Goal: Information Seeking & Learning: Learn about a topic

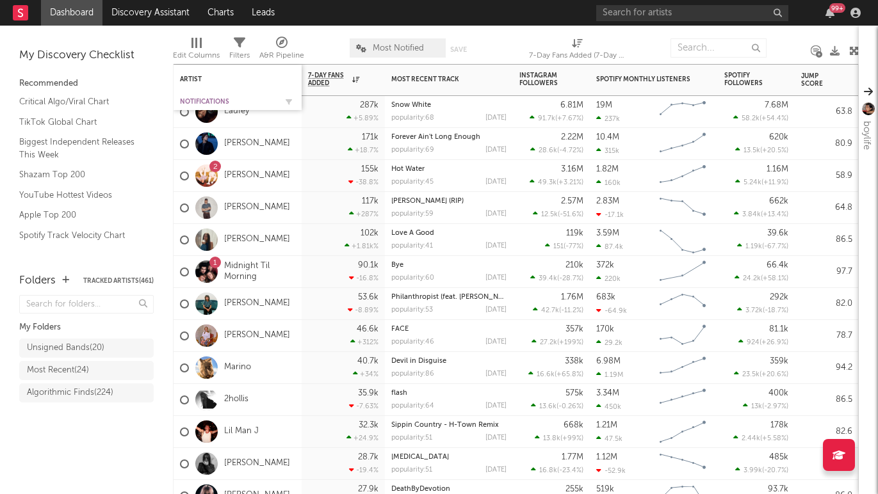
click at [199, 100] on div "Notifications" at bounding box center [228, 102] width 96 height 8
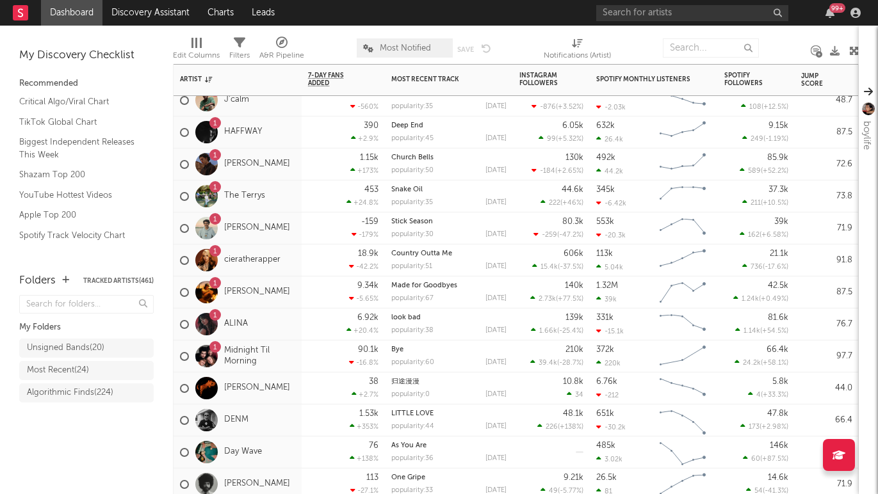
click at [399, 40] on span "Most Notified" at bounding box center [405, 47] width 96 height 19
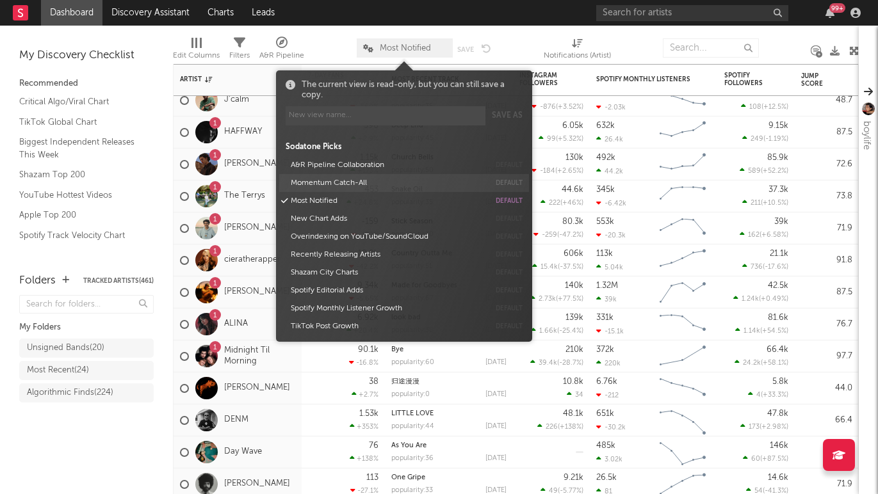
click at [345, 181] on button "Momentum Catch-All" at bounding box center [387, 183] width 203 height 18
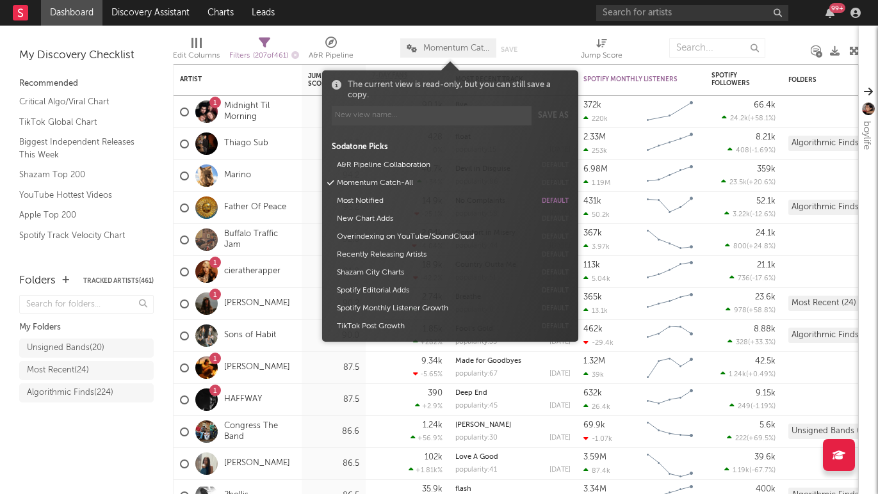
click at [111, 449] on div "Folders Tracked Artists ( 461 ) My Folders Unsigned Bands ( 20 ) Most Recent ( …" at bounding box center [86, 377] width 173 height 234
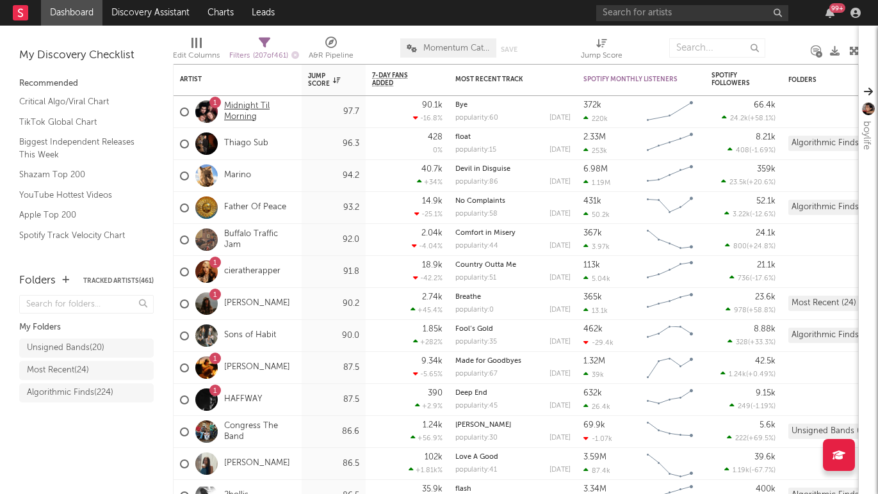
click at [255, 108] on link "Midnight Til Morning" at bounding box center [259, 112] width 71 height 22
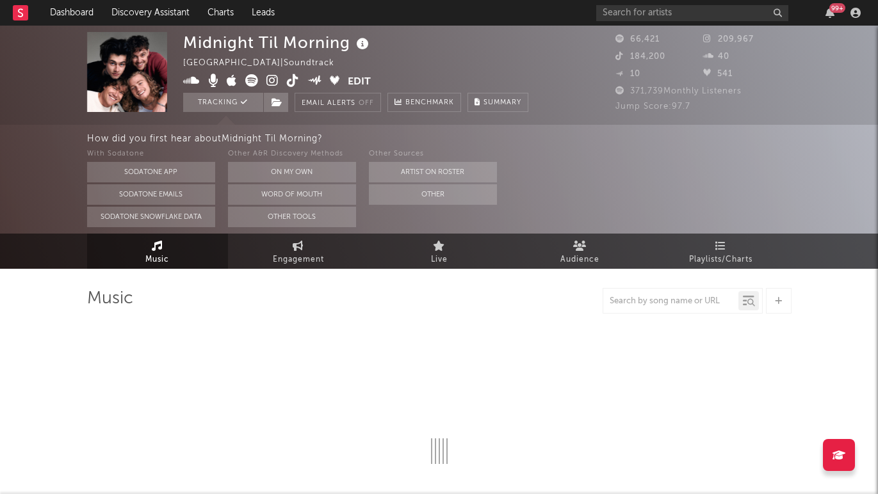
select select "1w"
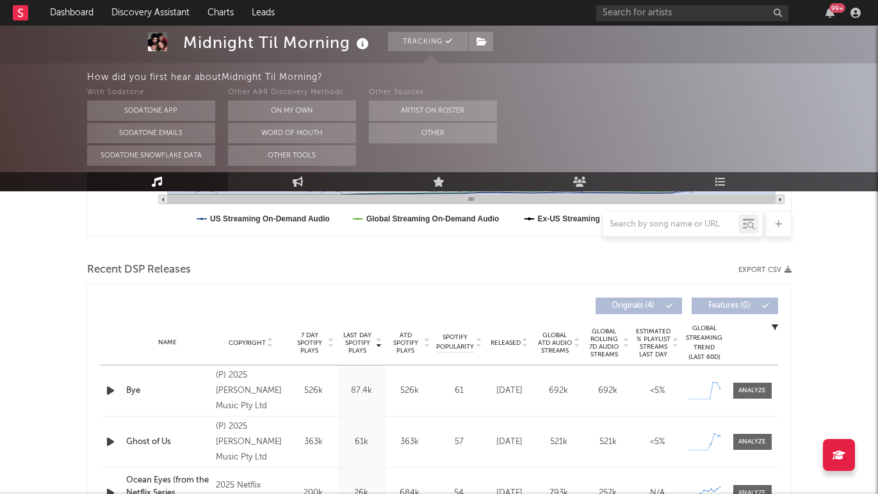
scroll to position [416, 0]
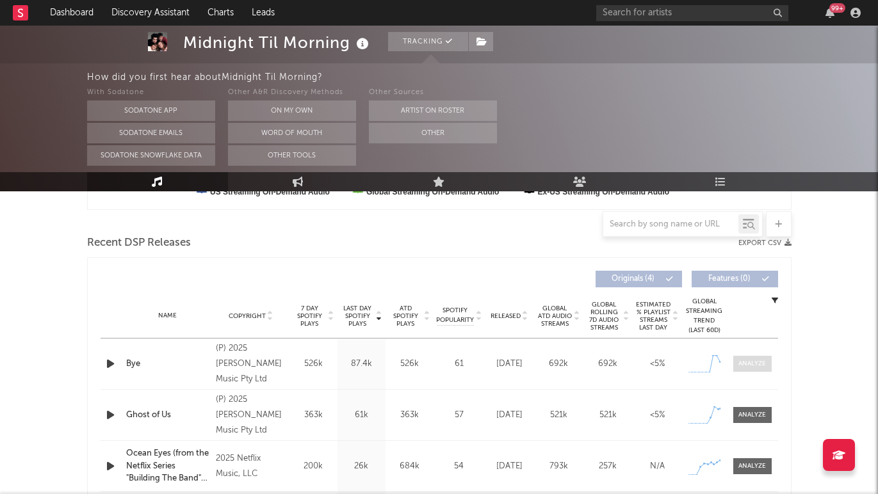
click at [762, 369] on span at bounding box center [752, 364] width 38 height 16
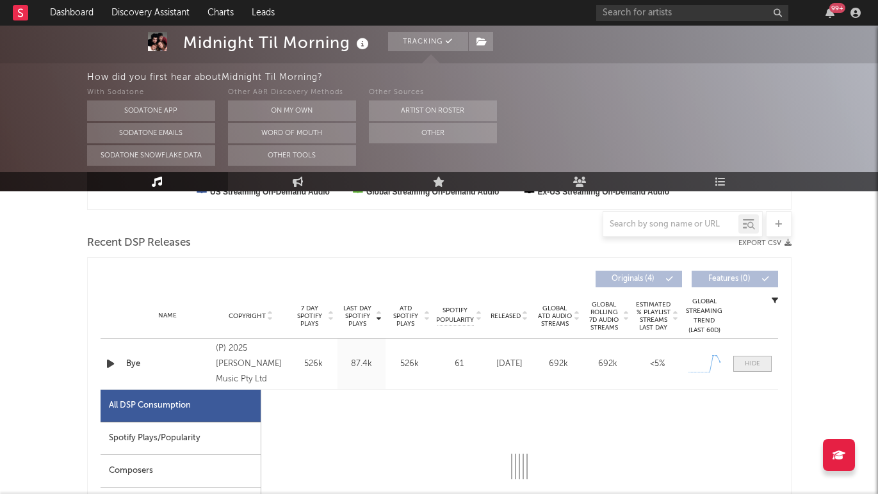
select select "1w"
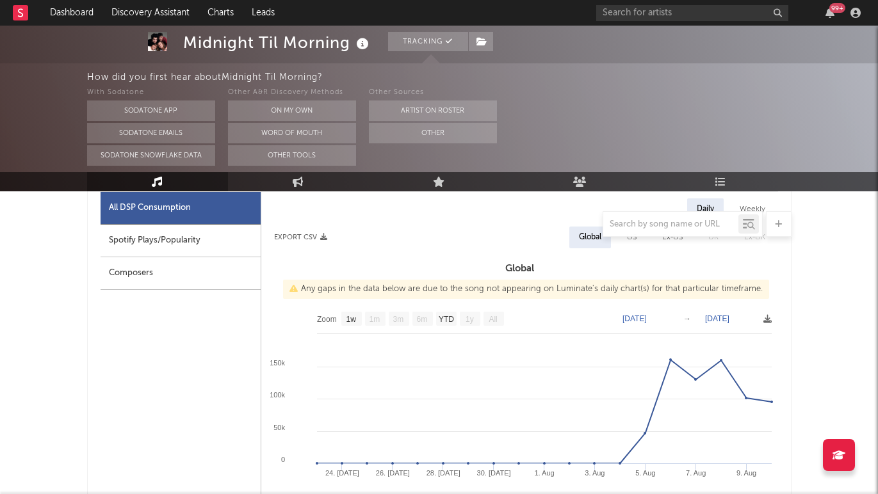
scroll to position [618, 0]
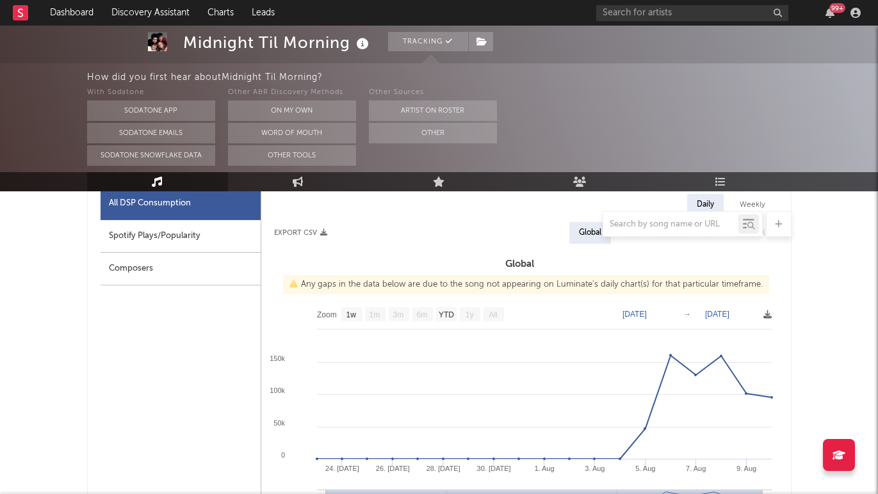
click at [197, 239] on div "Spotify Plays/Popularity" at bounding box center [181, 236] width 160 height 33
select select "1w"
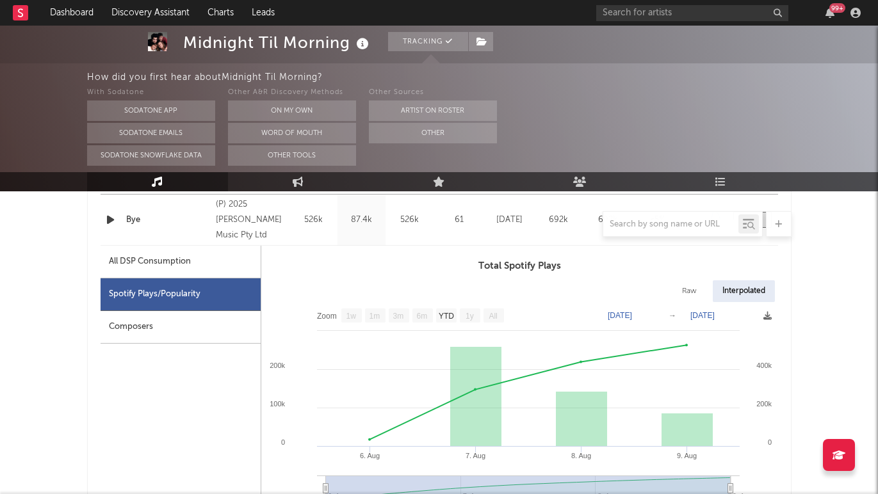
scroll to position [551, 0]
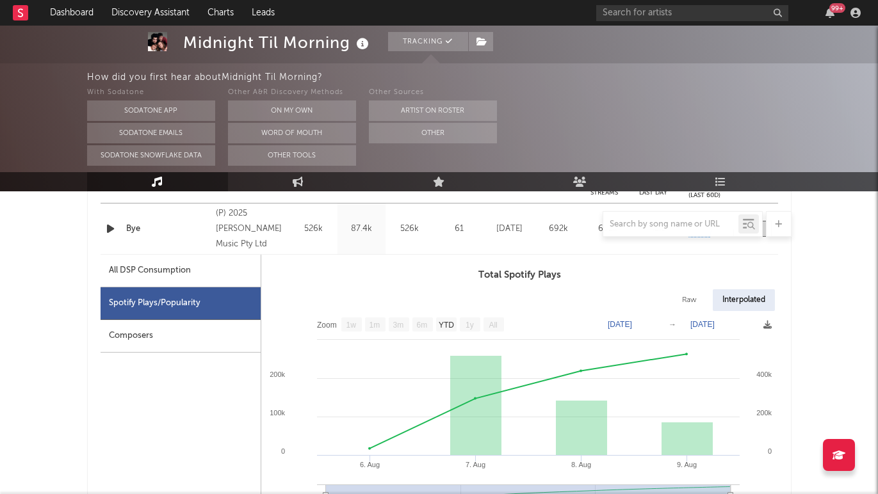
click at [197, 269] on div "All DSP Consumption" at bounding box center [181, 271] width 160 height 33
select select "1w"
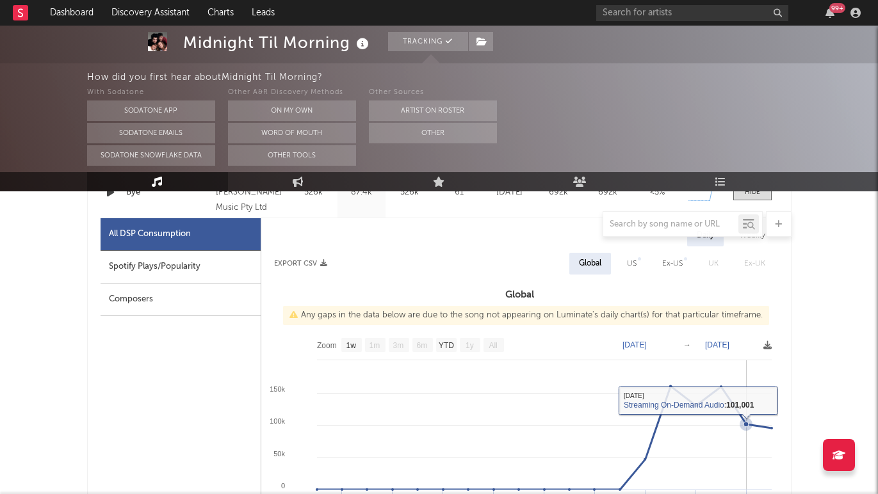
scroll to position [586, 0]
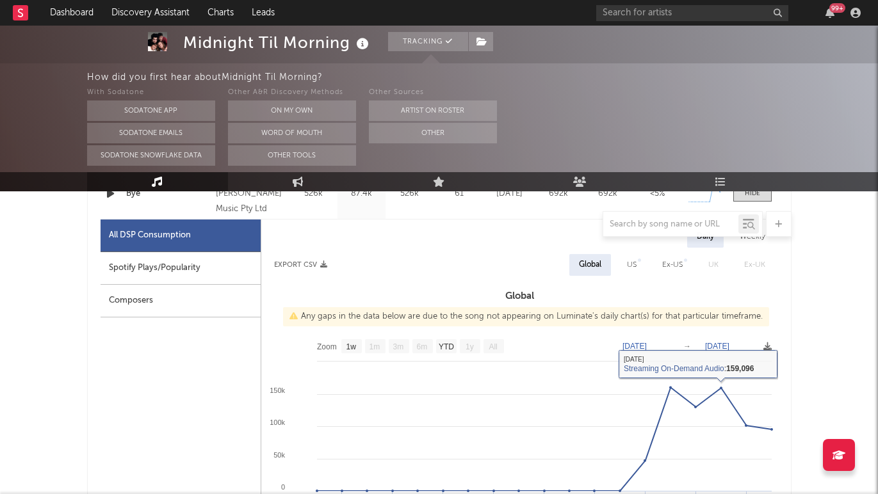
click at [637, 270] on div "US" at bounding box center [631, 265] width 29 height 22
select select "1w"
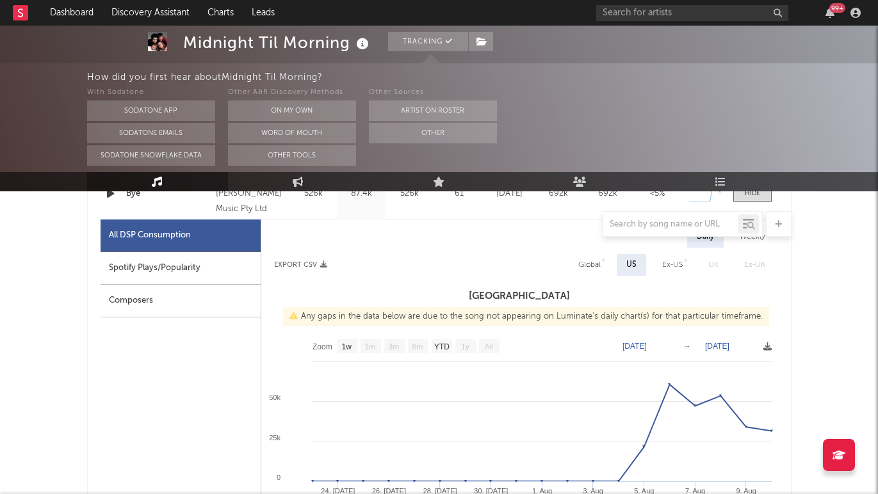
click at [588, 262] on div "Global" at bounding box center [589, 264] width 22 height 15
select select "1w"
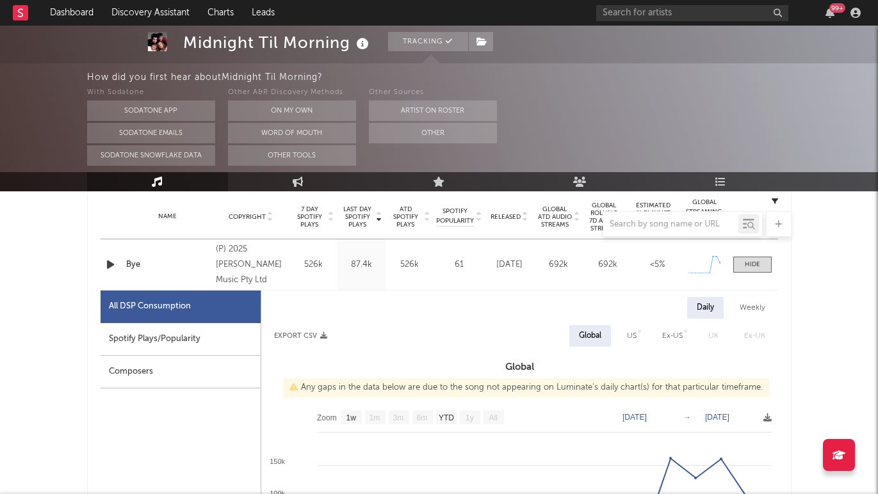
scroll to position [460, 0]
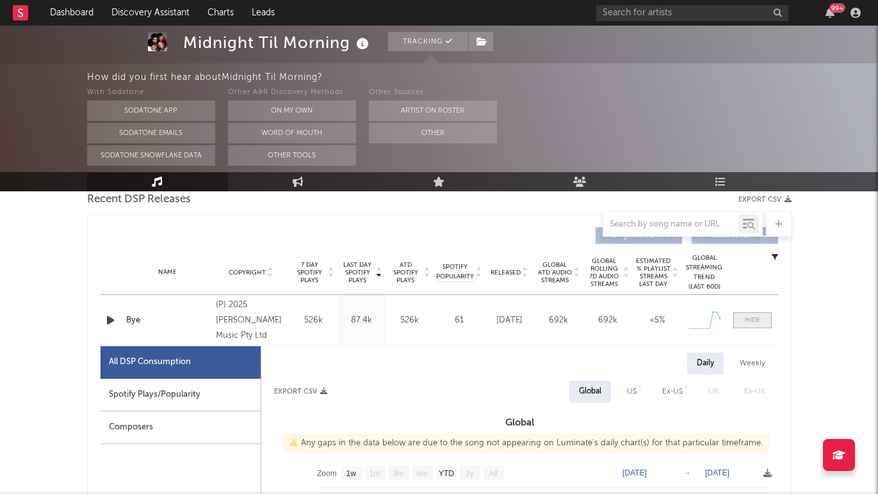
click at [753, 325] on span at bounding box center [752, 320] width 38 height 16
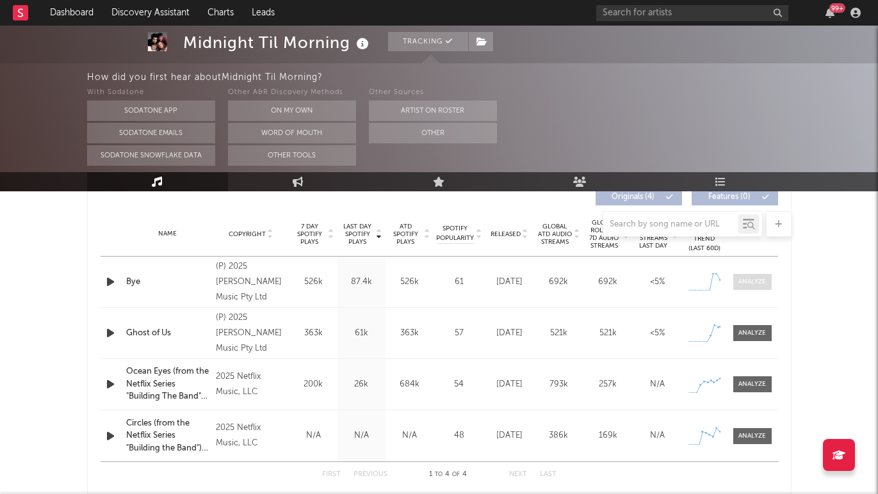
scroll to position [520, 0]
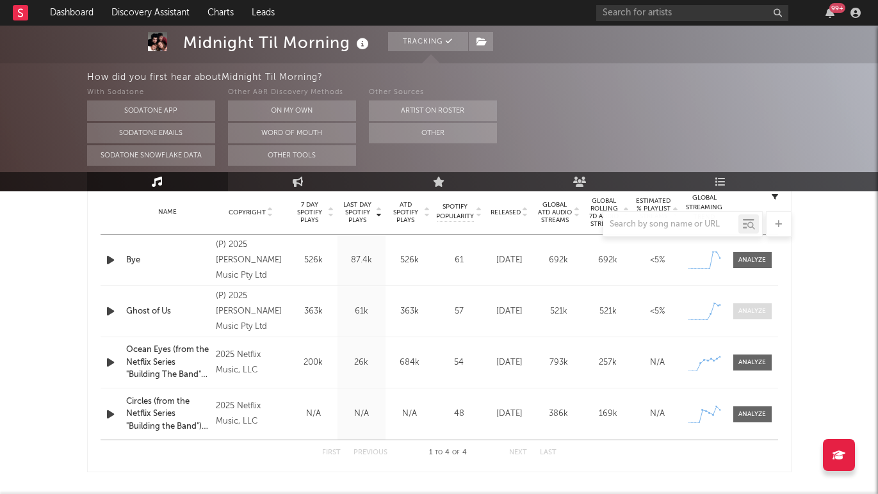
click at [746, 312] on div at bounding box center [752, 312] width 28 height 10
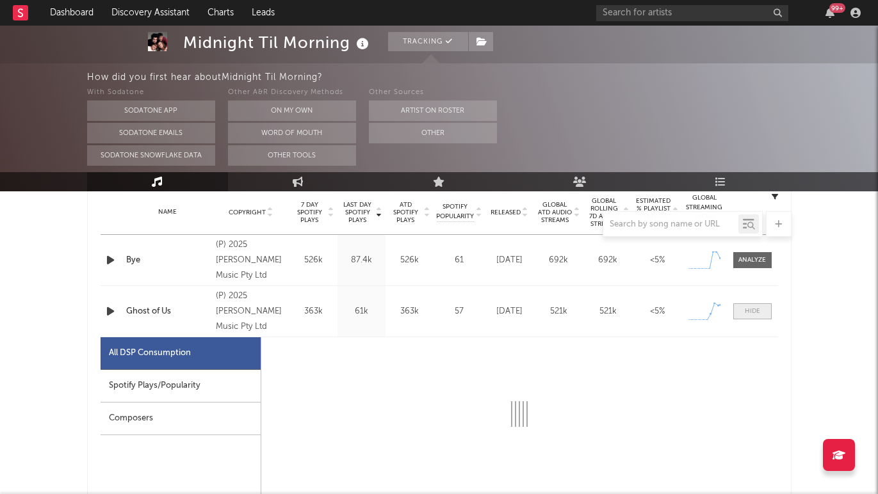
select select "1w"
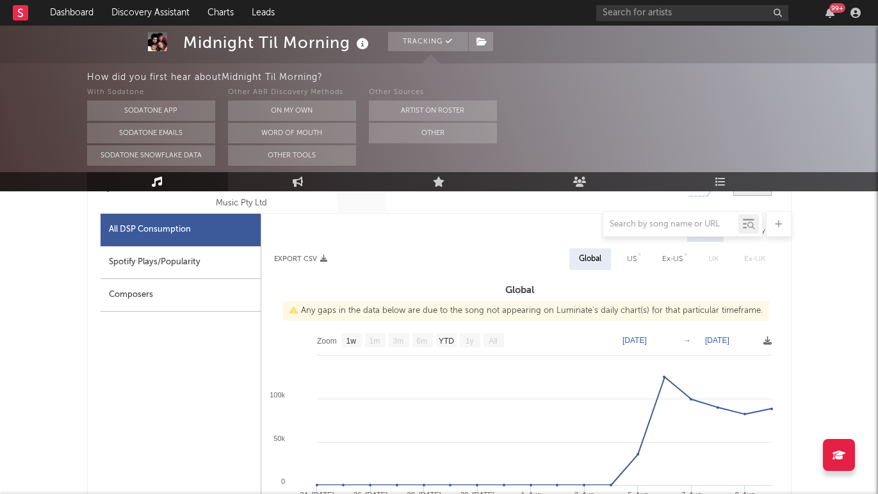
scroll to position [645, 0]
click at [170, 267] on div "Spotify Plays/Popularity" at bounding box center [181, 261] width 160 height 33
select select "1w"
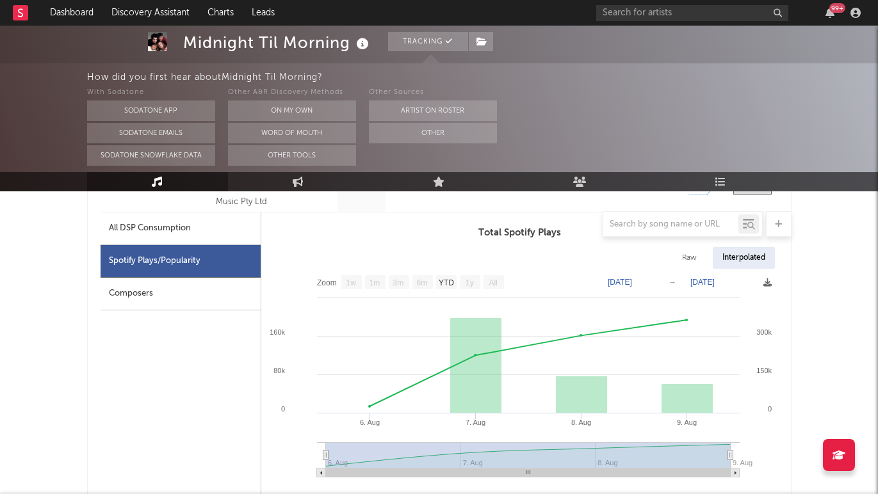
click at [179, 228] on div at bounding box center [439, 224] width 704 height 26
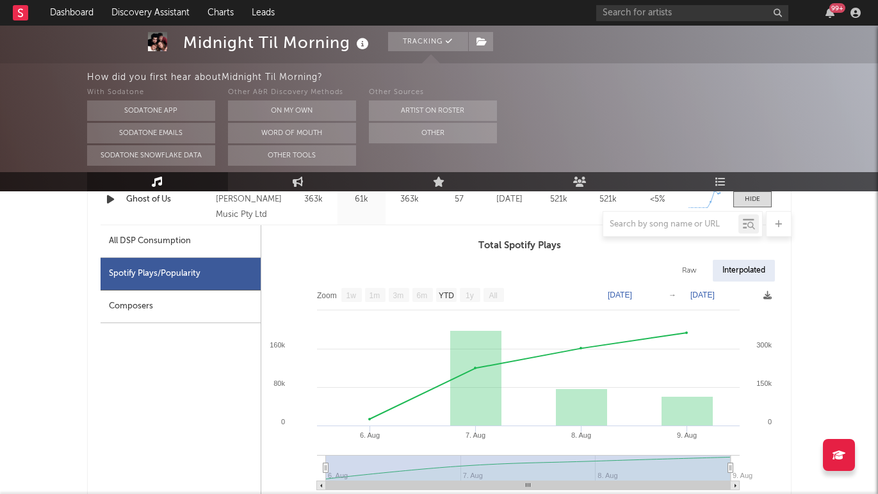
click at [153, 250] on div "All DSP Consumption" at bounding box center [181, 241] width 160 height 33
select select "1w"
